Goal: Check status: Check status

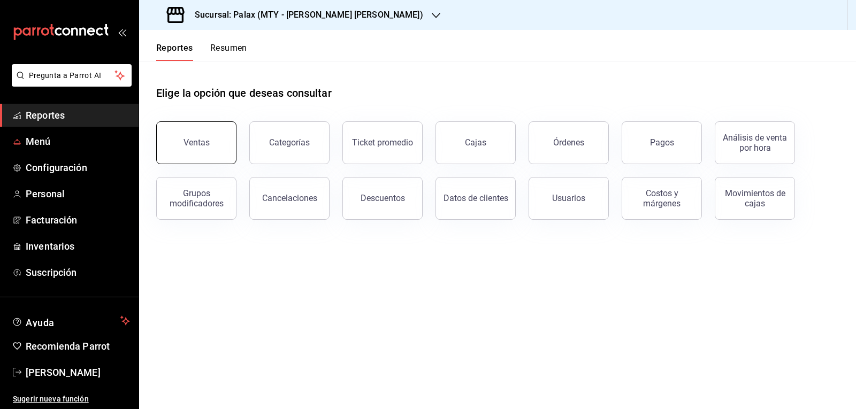
click at [57, 117] on span "Reportes" at bounding box center [78, 115] width 104 height 14
click at [202, 137] on button "Ventas" at bounding box center [196, 142] width 80 height 43
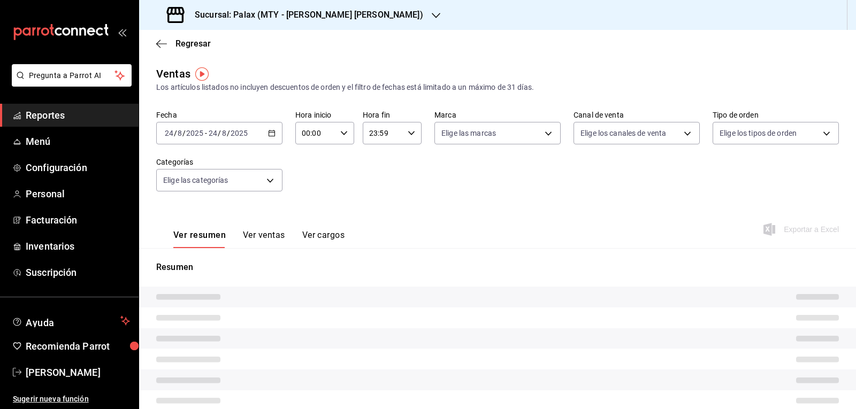
type input "07:00"
type input "23:00"
type input "PARROT,UBER_EATS,RAPPI,DIDI_FOOD,ONLINE"
